Goal: Information Seeking & Learning: Check status

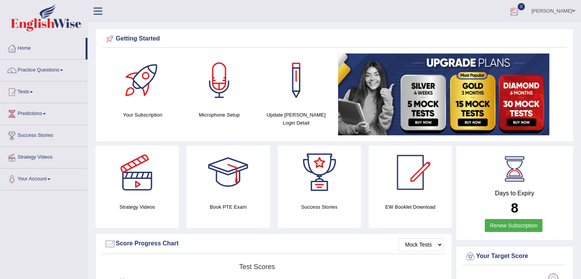
click at [511, 14] on div at bounding box center [513, 11] width 11 height 11
click at [468, 28] on link "See All Alerts" at bounding box center [468, 32] width 42 height 8
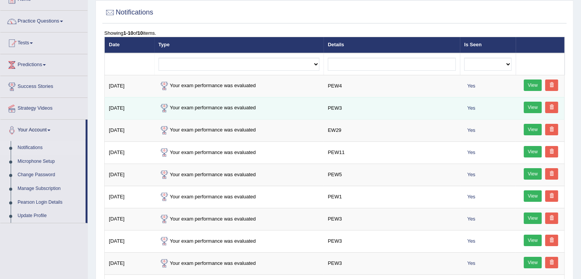
scroll to position [76, 0]
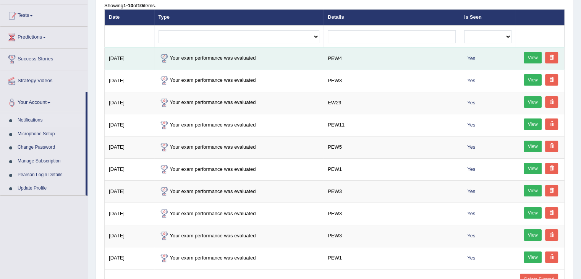
click at [533, 55] on link "View" at bounding box center [532, 57] width 18 height 11
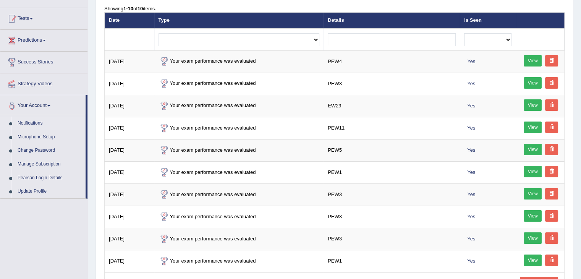
scroll to position [72, 0]
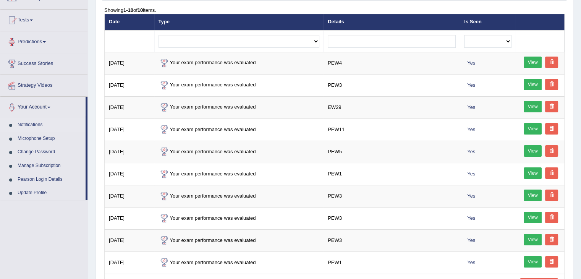
click at [35, 40] on link "Predictions" at bounding box center [43, 40] width 87 height 19
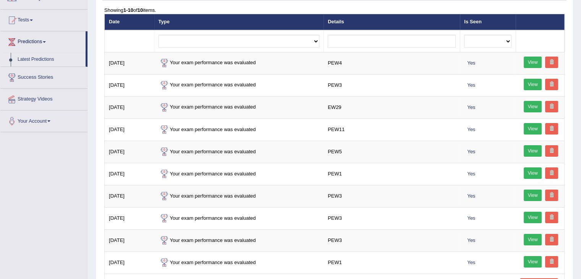
click at [32, 58] on link "Latest Predictions" at bounding box center [49, 60] width 71 height 14
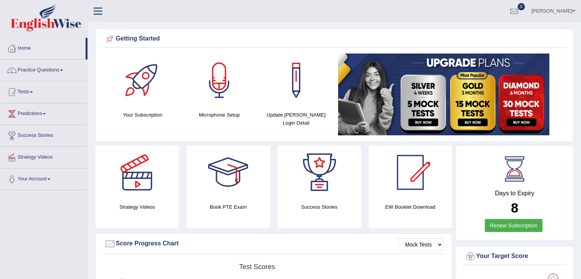
click at [19, 92] on link "Tests" at bounding box center [43, 90] width 87 height 19
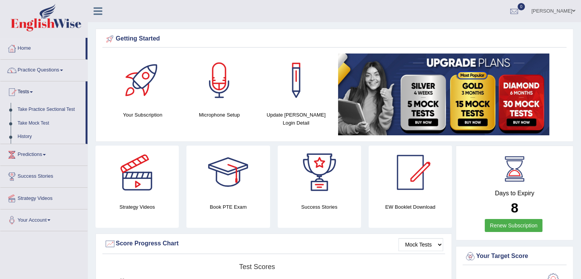
click at [25, 134] on link "History" at bounding box center [49, 137] width 71 height 14
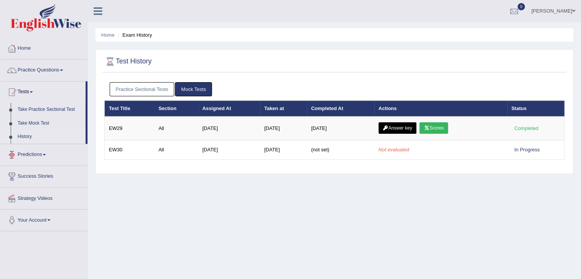
click at [139, 84] on link "Practice Sectional Tests" at bounding box center [142, 89] width 65 height 14
